Goal: Task Accomplishment & Management: Complete application form

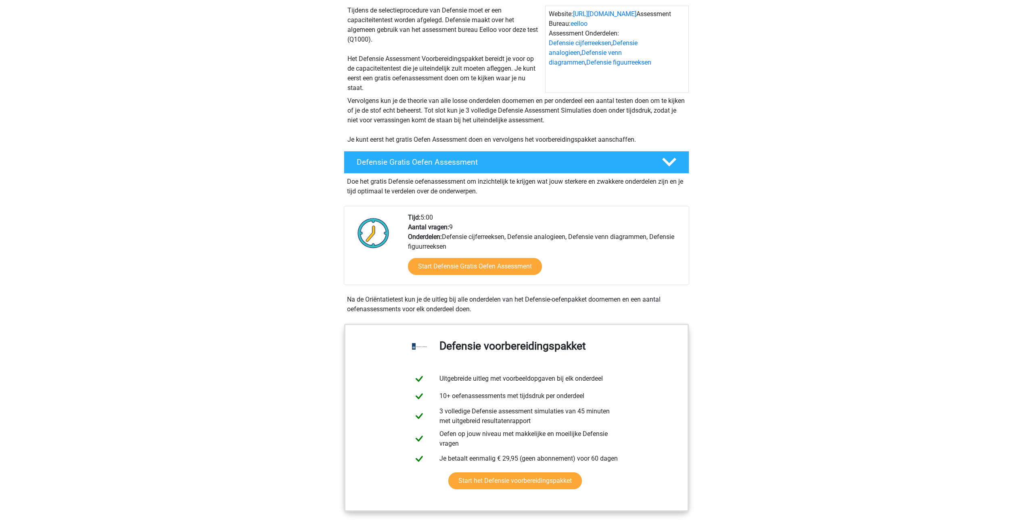
scroll to position [84, 0]
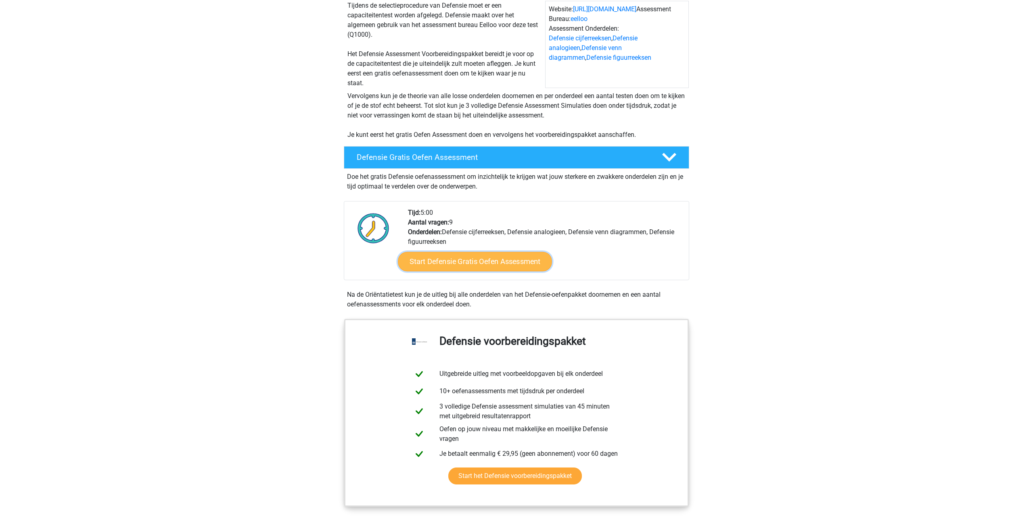
click at [487, 264] on link "Start Defensie Gratis Oefen Assessment" at bounding box center [475, 261] width 154 height 19
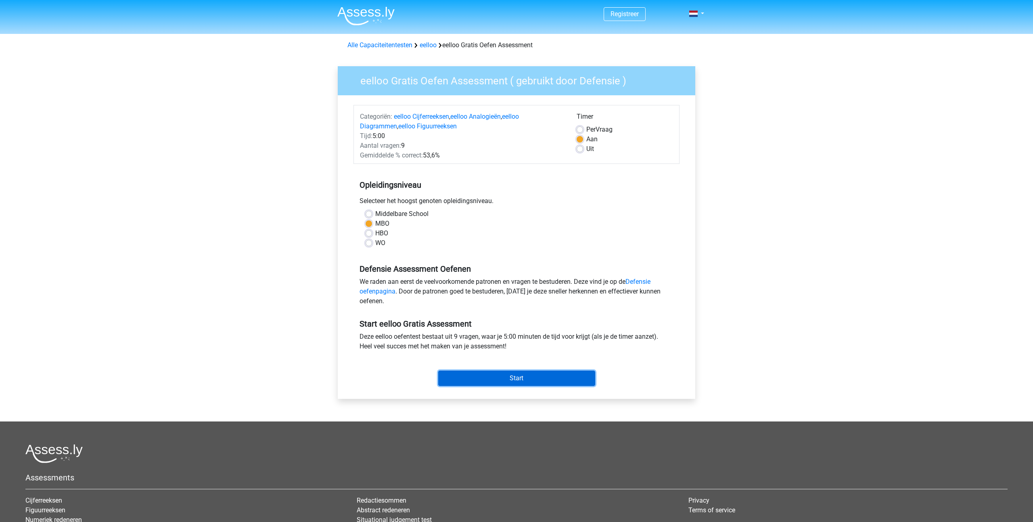
click at [501, 376] on input "Start" at bounding box center [516, 378] width 157 height 15
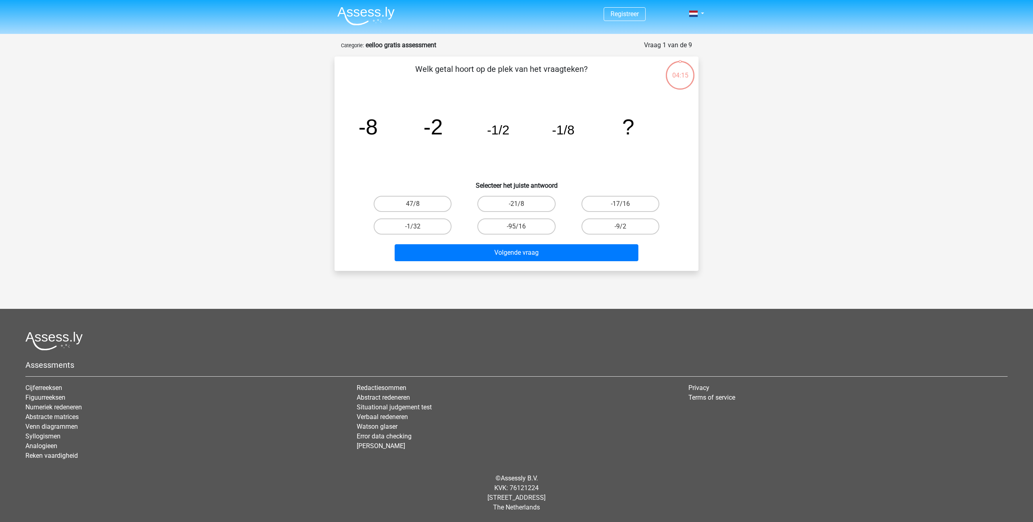
click at [610, 315] on footer "Assessments Cijferreeksen Figuurreeksen Numeriek redeneren Abstracte matrices V…" at bounding box center [516, 415] width 1033 height 213
click at [418, 225] on label "-1/32" at bounding box center [413, 226] width 78 height 16
click at [418, 226] on input "-1/32" at bounding box center [415, 228] width 5 height 5
radio input "true"
click at [553, 255] on button "Volgende vraag" at bounding box center [517, 252] width 244 height 17
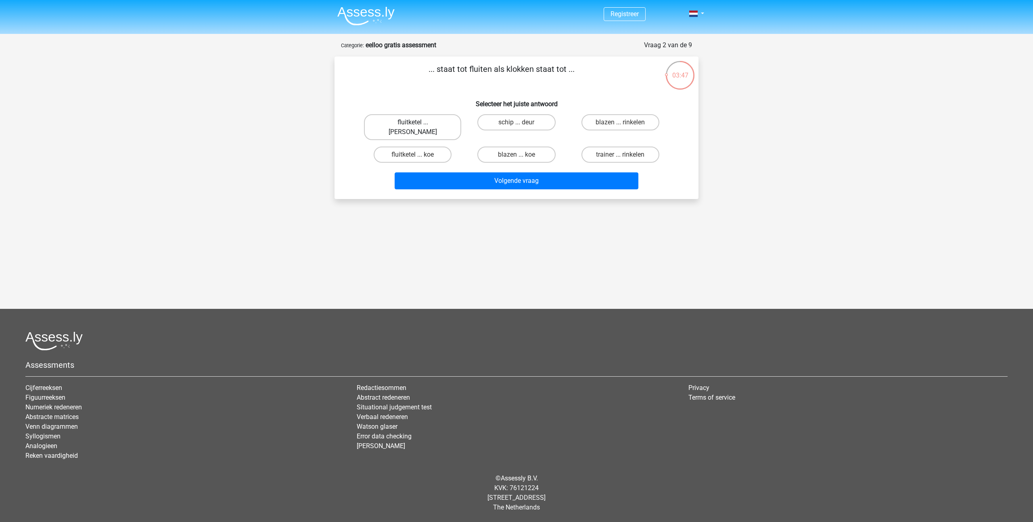
click at [419, 123] on label "fluitketel ... luiden" at bounding box center [412, 127] width 97 height 26
click at [418, 123] on input "fluitketel ... luiden" at bounding box center [415, 124] width 5 height 5
radio input "true"
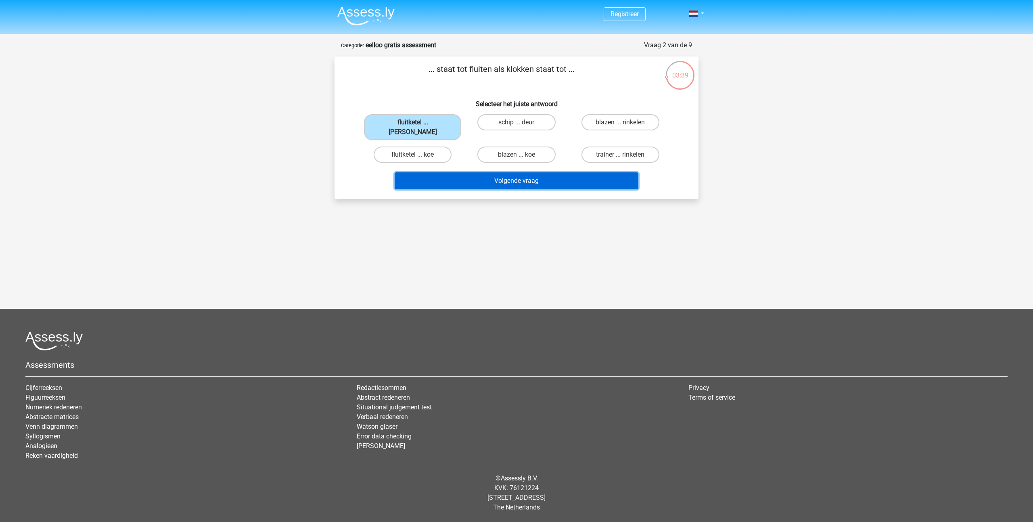
click at [488, 174] on button "Volgende vraag" at bounding box center [517, 180] width 244 height 17
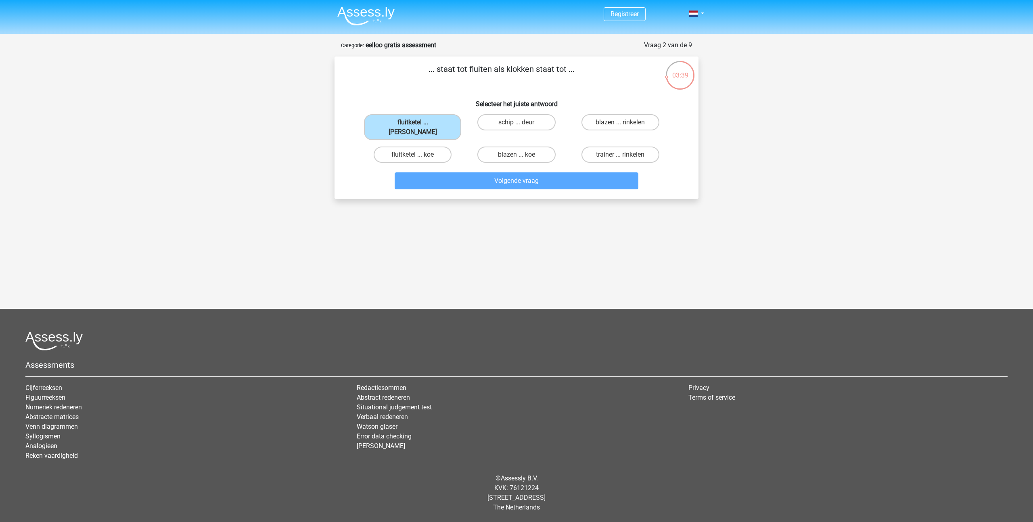
scroll to position [14, 0]
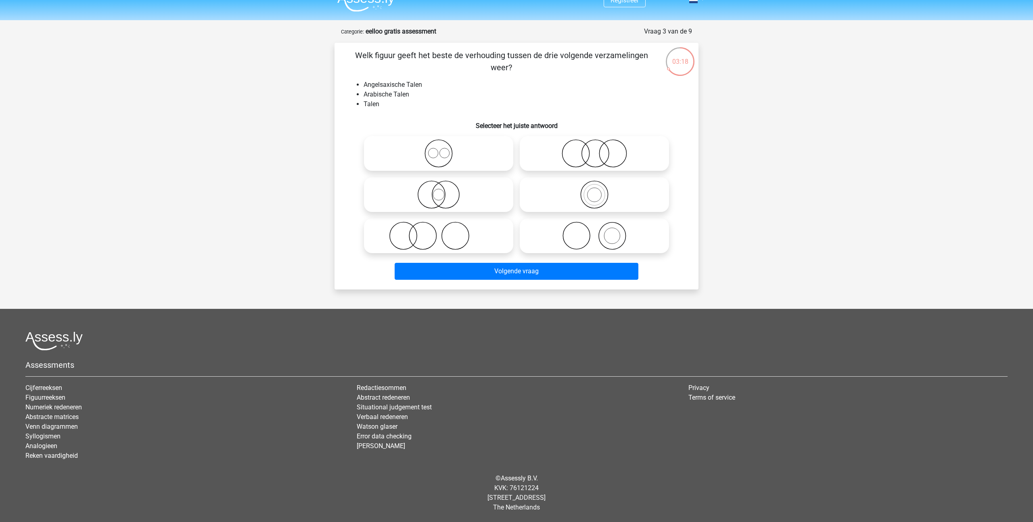
click at [434, 193] on icon at bounding box center [438, 194] width 143 height 28
click at [439, 191] on input "radio" at bounding box center [441, 187] width 5 height 5
radio input "true"
click at [584, 160] on icon at bounding box center [594, 153] width 143 height 28
click at [595, 149] on input "radio" at bounding box center [597, 146] width 5 height 5
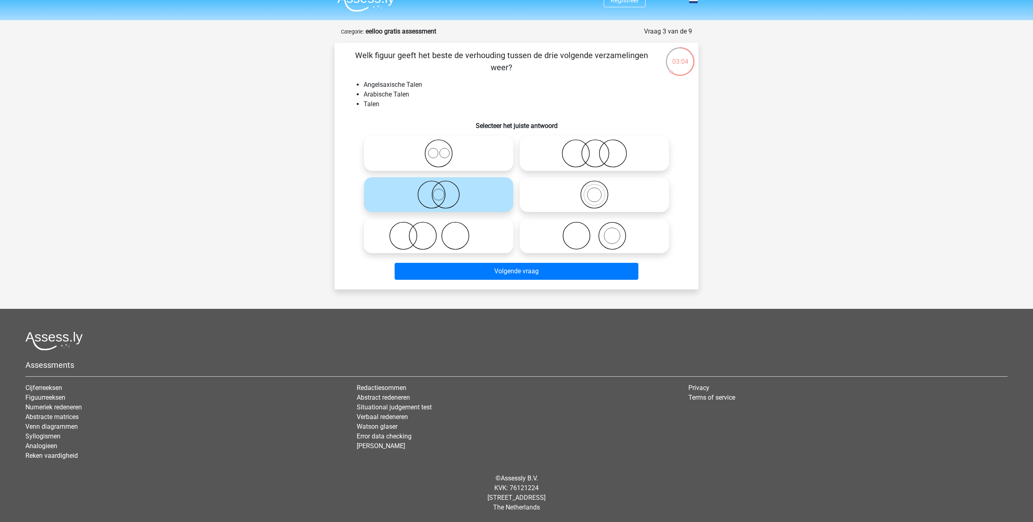
radio input "true"
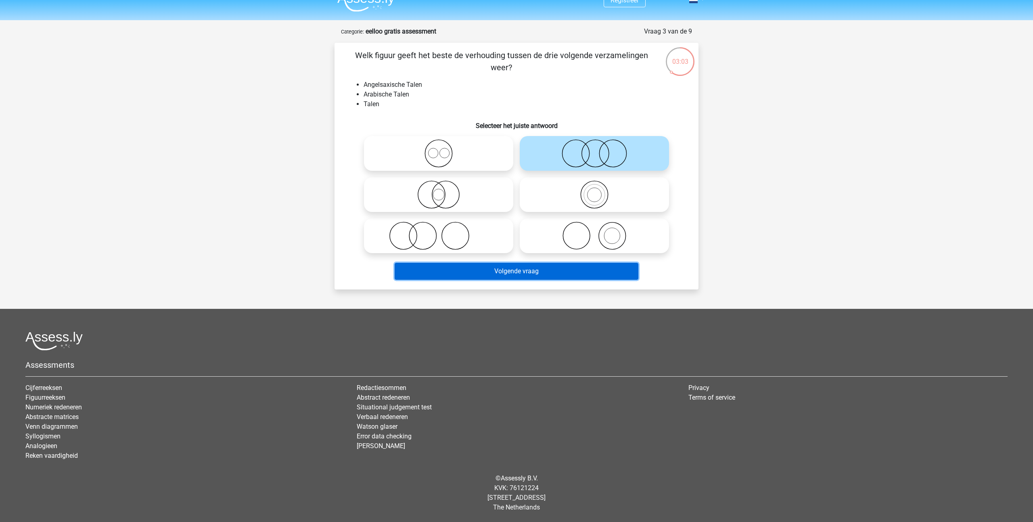
click at [536, 279] on button "Volgende vraag" at bounding box center [517, 271] width 244 height 17
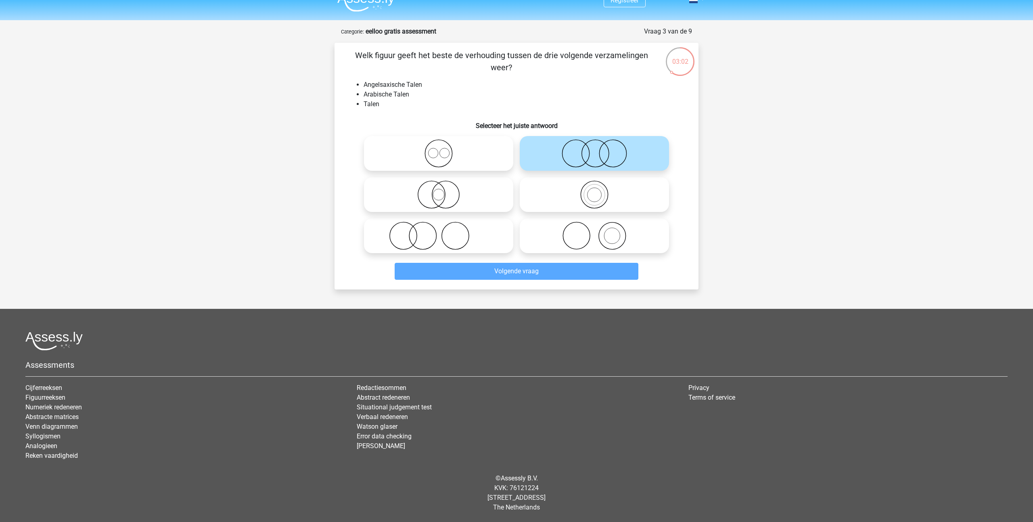
scroll to position [0, 0]
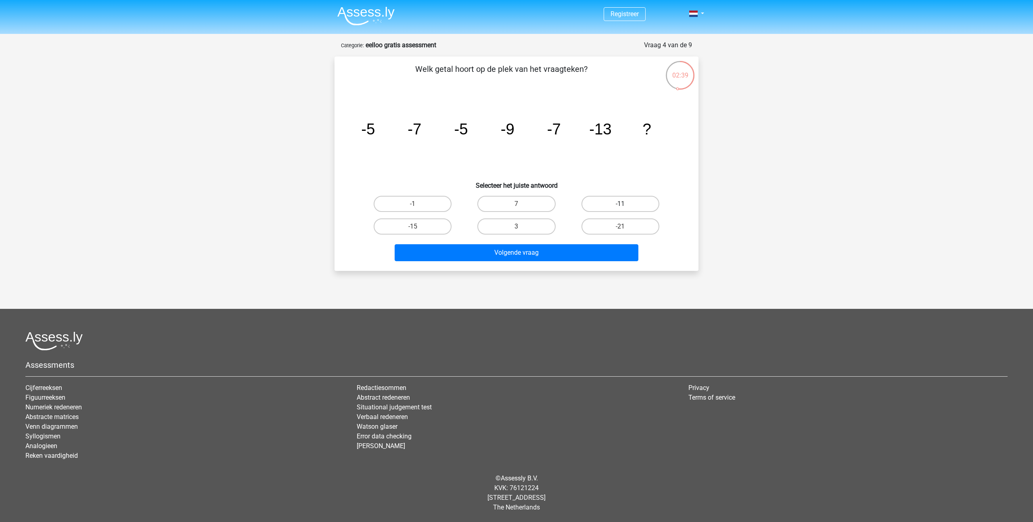
click at [633, 203] on label "-11" at bounding box center [621, 204] width 78 height 16
click at [626, 204] on input "-11" at bounding box center [622, 206] width 5 height 5
radio input "true"
click at [531, 256] on button "Volgende vraag" at bounding box center [517, 252] width 244 height 17
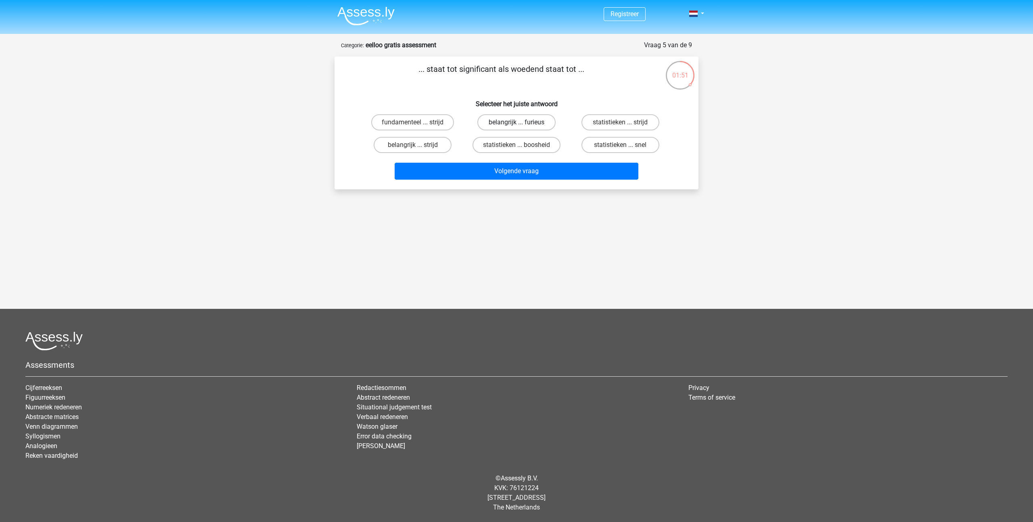
click at [531, 119] on label "belangrijk ... furieus" at bounding box center [517, 122] width 78 height 16
click at [522, 122] on input "belangrijk ... furieus" at bounding box center [519, 124] width 5 height 5
radio input "true"
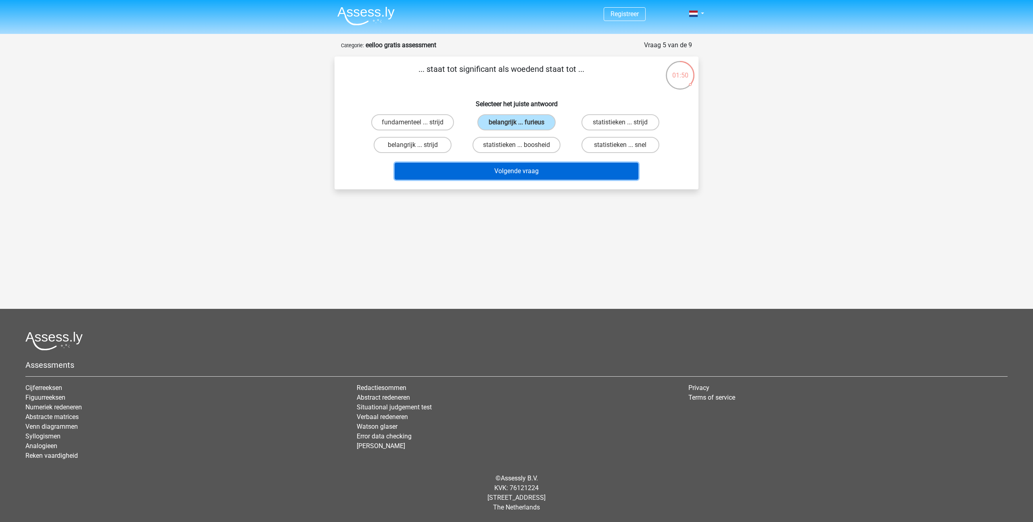
click at [510, 174] on button "Volgende vraag" at bounding box center [517, 171] width 244 height 17
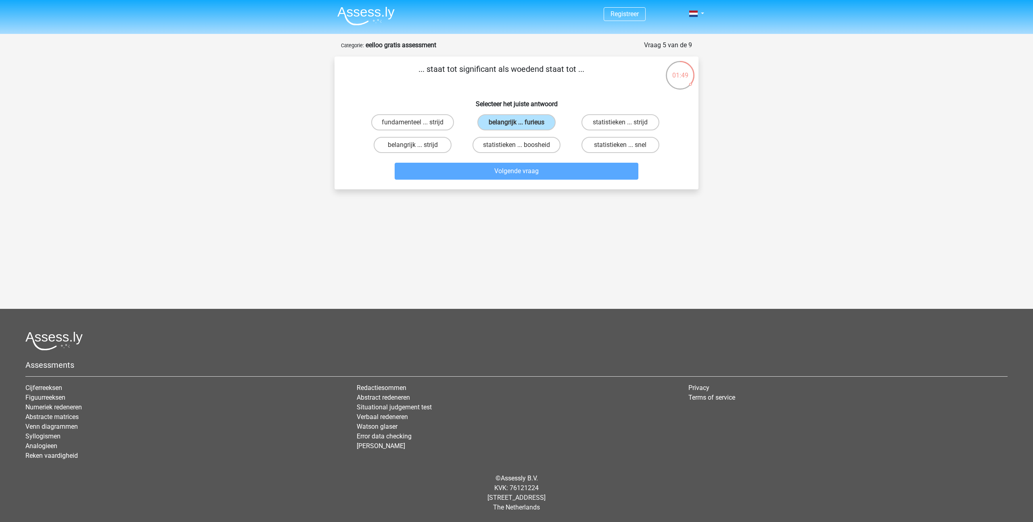
scroll to position [14, 0]
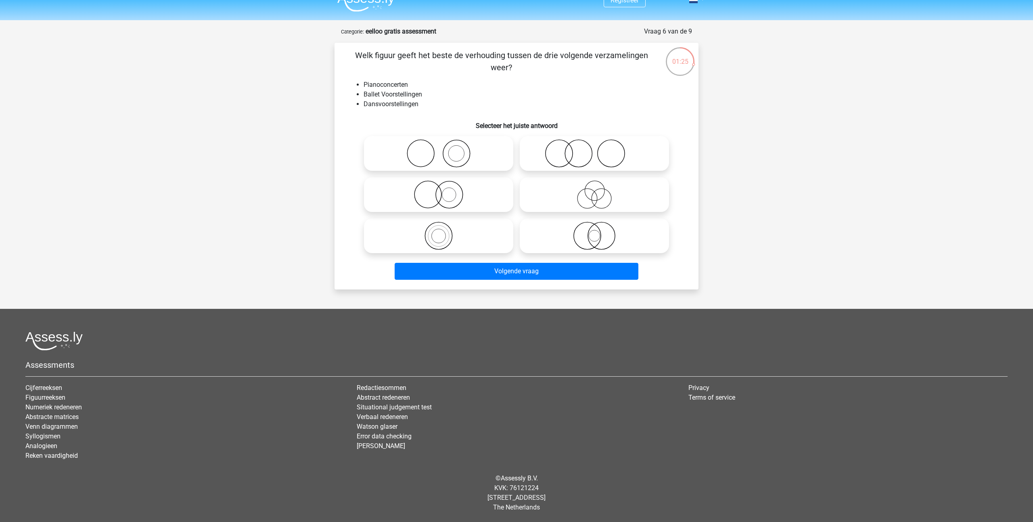
click at [443, 196] on icon at bounding box center [438, 194] width 143 height 28
click at [443, 191] on input "radio" at bounding box center [441, 187] width 5 height 5
radio input "true"
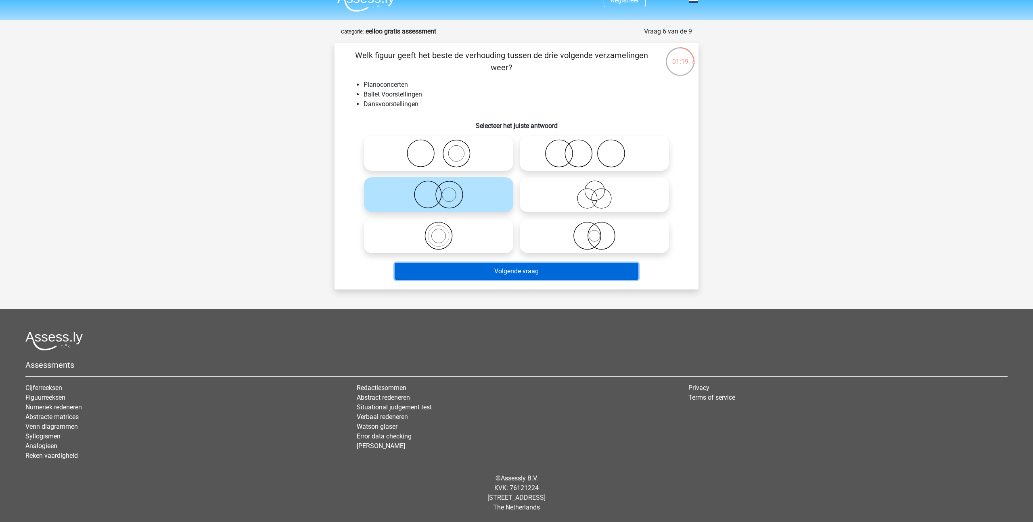
click at [489, 273] on button "Volgende vraag" at bounding box center [517, 271] width 244 height 17
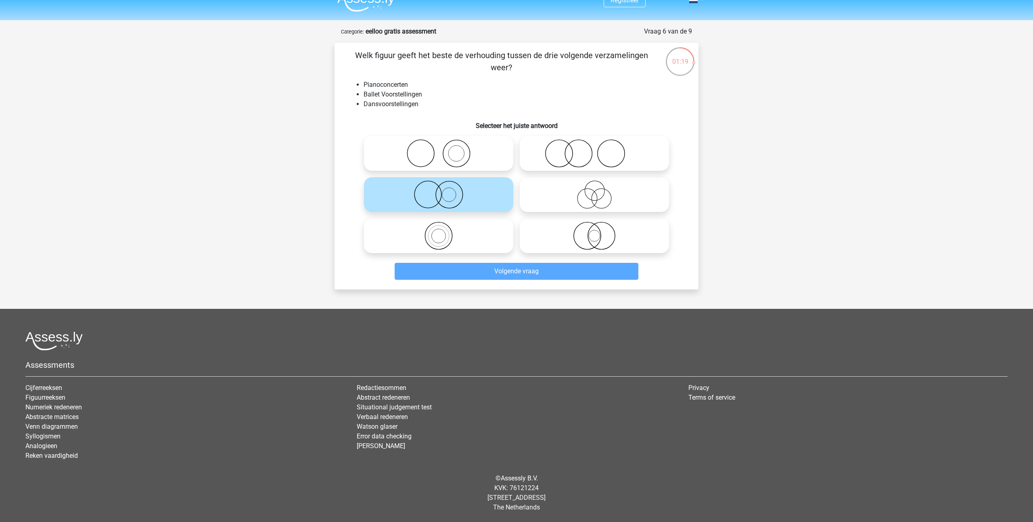
scroll to position [0, 0]
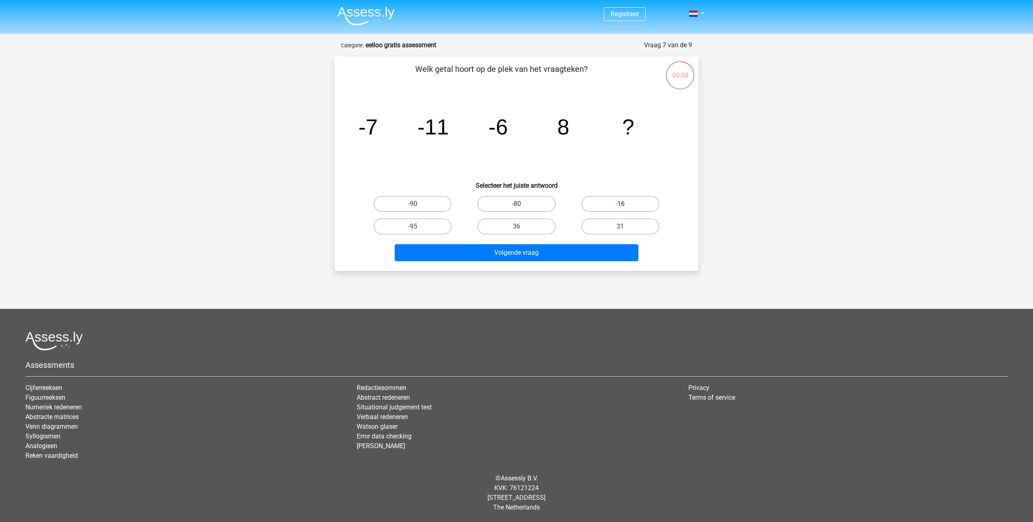
click at [626, 201] on label "-16" at bounding box center [621, 204] width 78 height 16
click at [626, 204] on input "-16" at bounding box center [622, 206] width 5 height 5
radio input "true"
click at [519, 255] on button "Volgende vraag" at bounding box center [517, 252] width 244 height 17
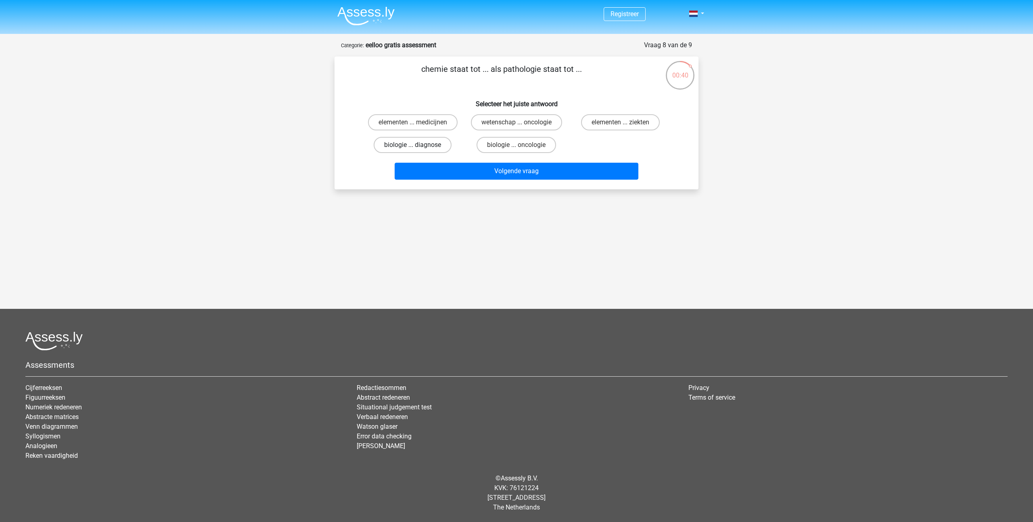
click at [416, 144] on label "biologie ... diagnose" at bounding box center [413, 145] width 78 height 16
click at [416, 145] on input "biologie ... diagnose" at bounding box center [415, 147] width 5 height 5
radio input "true"
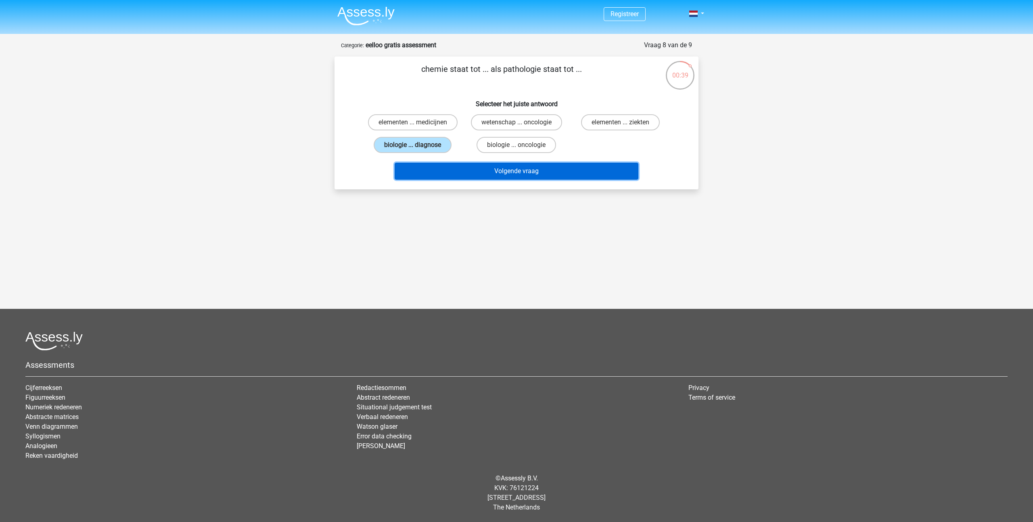
click at [545, 167] on button "Volgende vraag" at bounding box center [517, 171] width 244 height 17
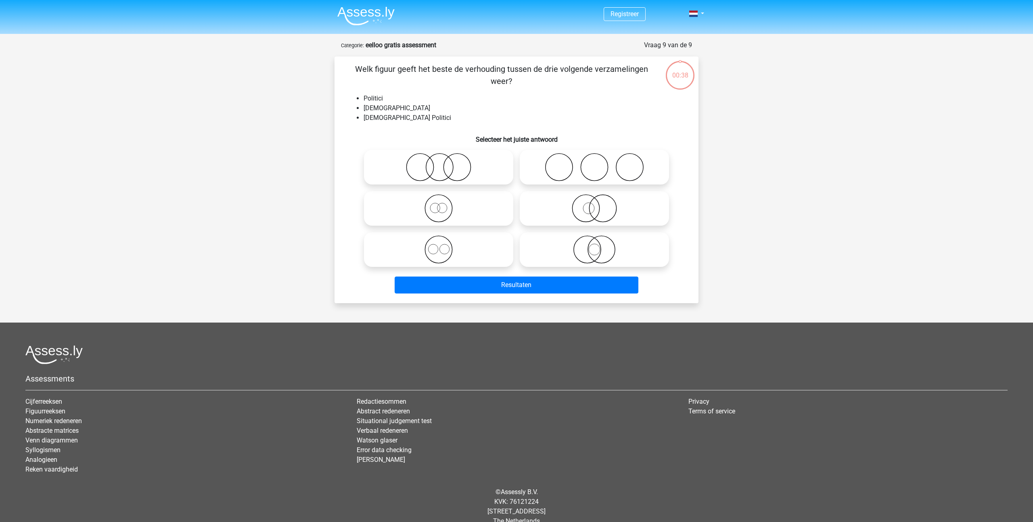
scroll to position [14, 0]
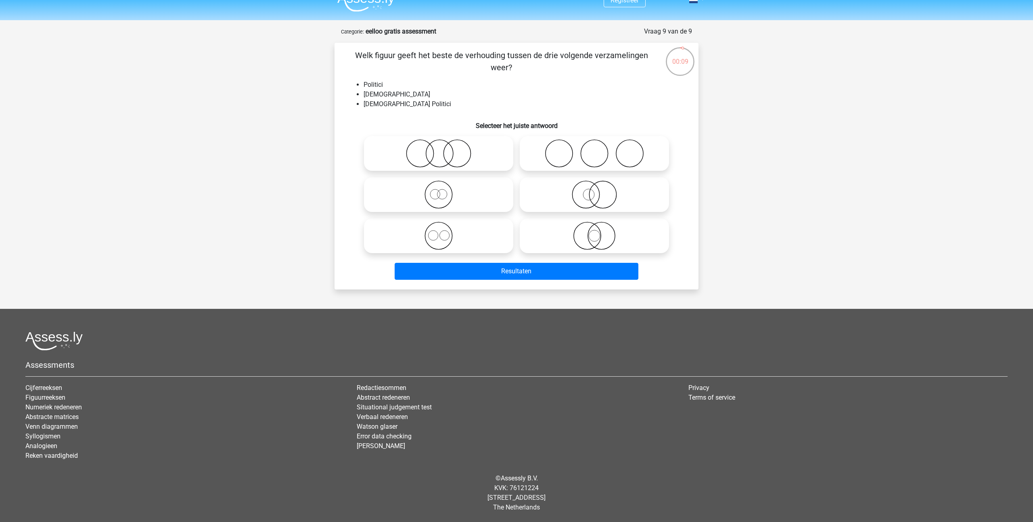
click at [439, 196] on icon at bounding box center [438, 194] width 143 height 28
click at [439, 191] on input "radio" at bounding box center [441, 187] width 5 height 5
radio input "true"
click at [577, 191] on icon at bounding box center [594, 194] width 143 height 28
click at [595, 191] on input "radio" at bounding box center [597, 187] width 5 height 5
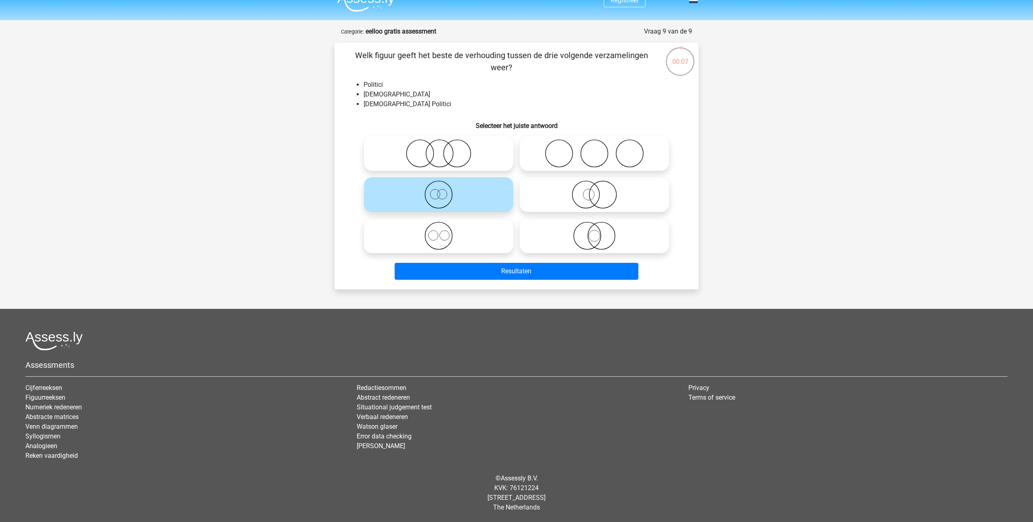
radio input "true"
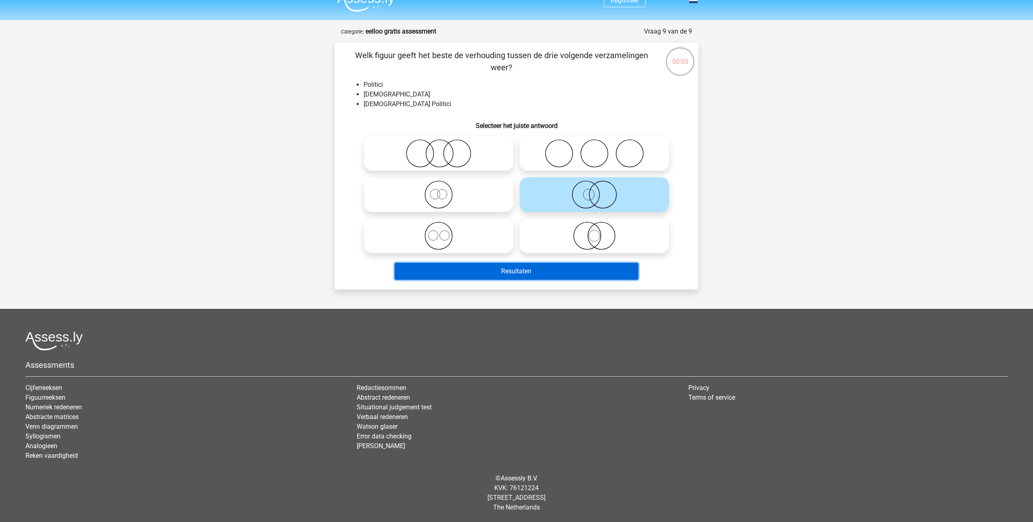
click at [518, 272] on button "Resultaten" at bounding box center [517, 271] width 244 height 17
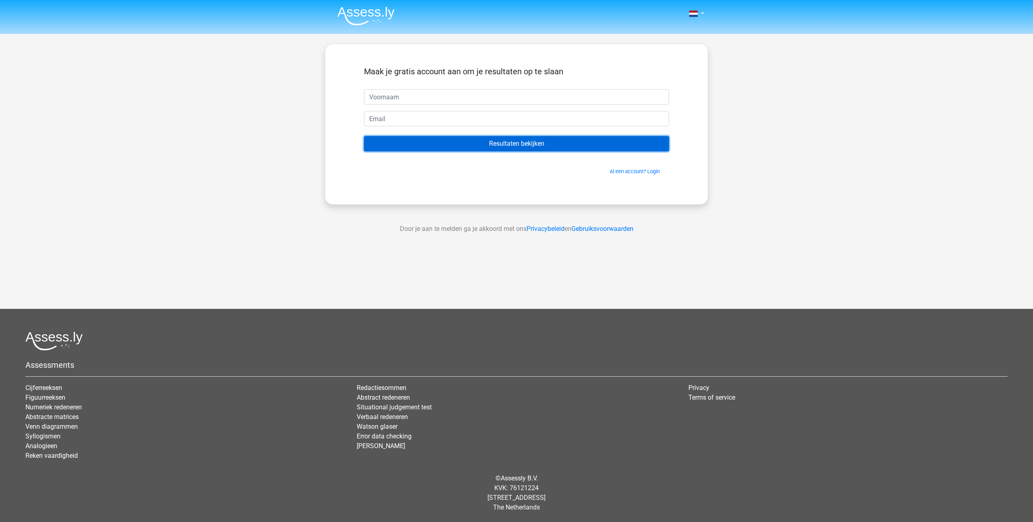
click at [473, 146] on input "Resultaten bekijken" at bounding box center [516, 143] width 305 height 15
type input "gege"
click at [390, 119] on input "email" at bounding box center [516, 118] width 305 height 15
click at [569, 147] on input "Resultaten bekijken" at bounding box center [516, 143] width 305 height 15
type input "egeg@hotmail.com"
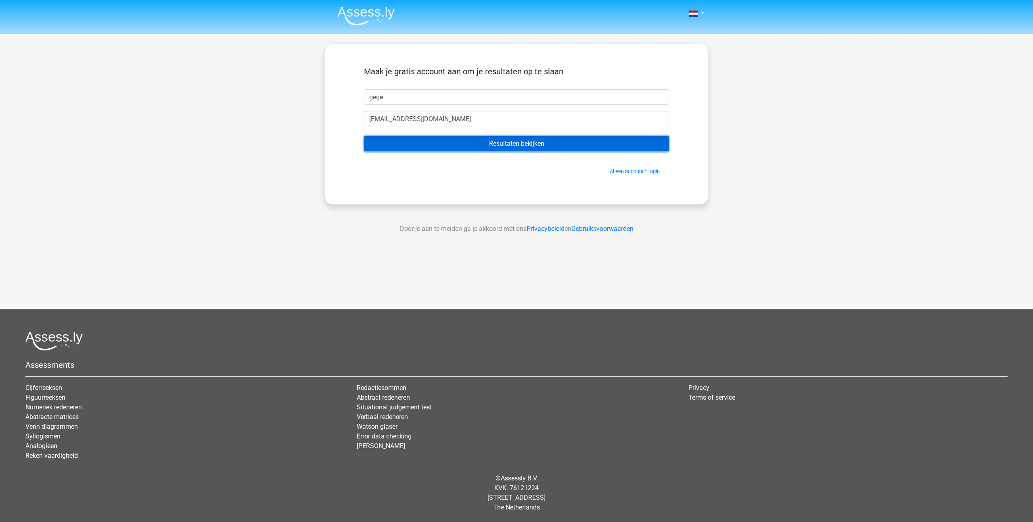
click at [517, 143] on input "Resultaten bekijken" at bounding box center [516, 143] width 305 height 15
